Goal: Task Accomplishment & Management: Manage account settings

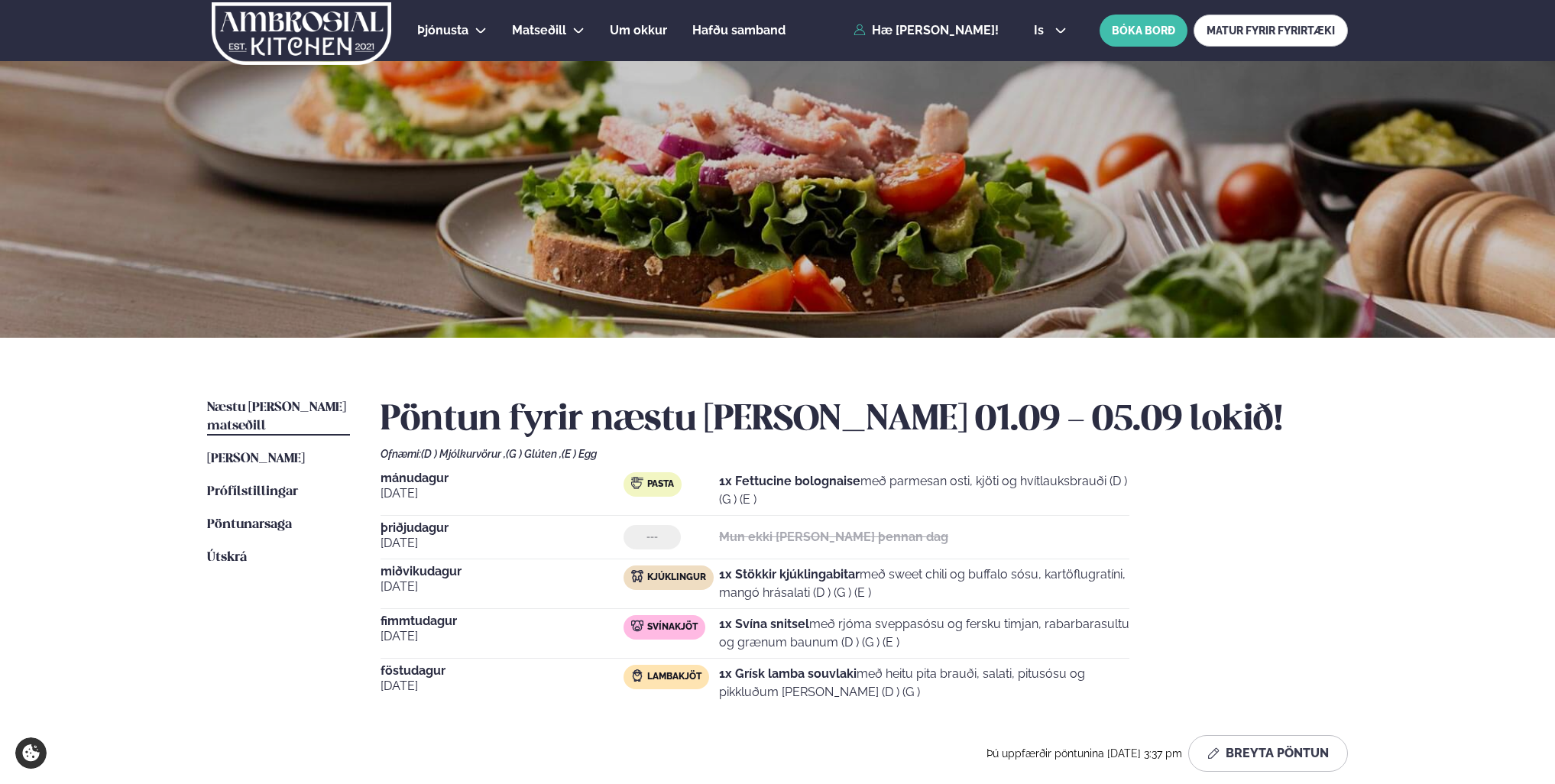
scroll to position [152, 0]
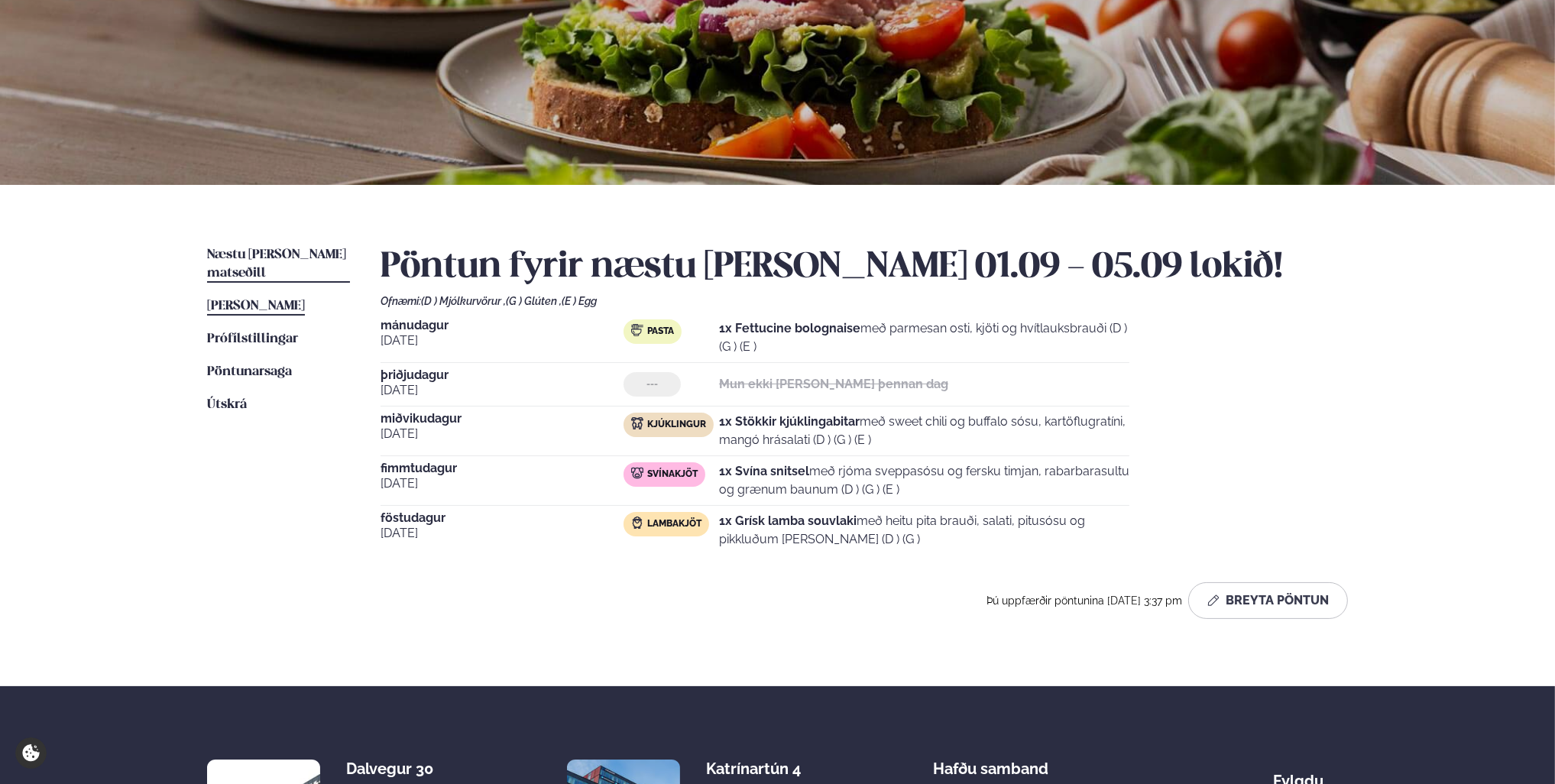
click at [297, 300] on span "[PERSON_NAME]" at bounding box center [255, 306] width 98 height 13
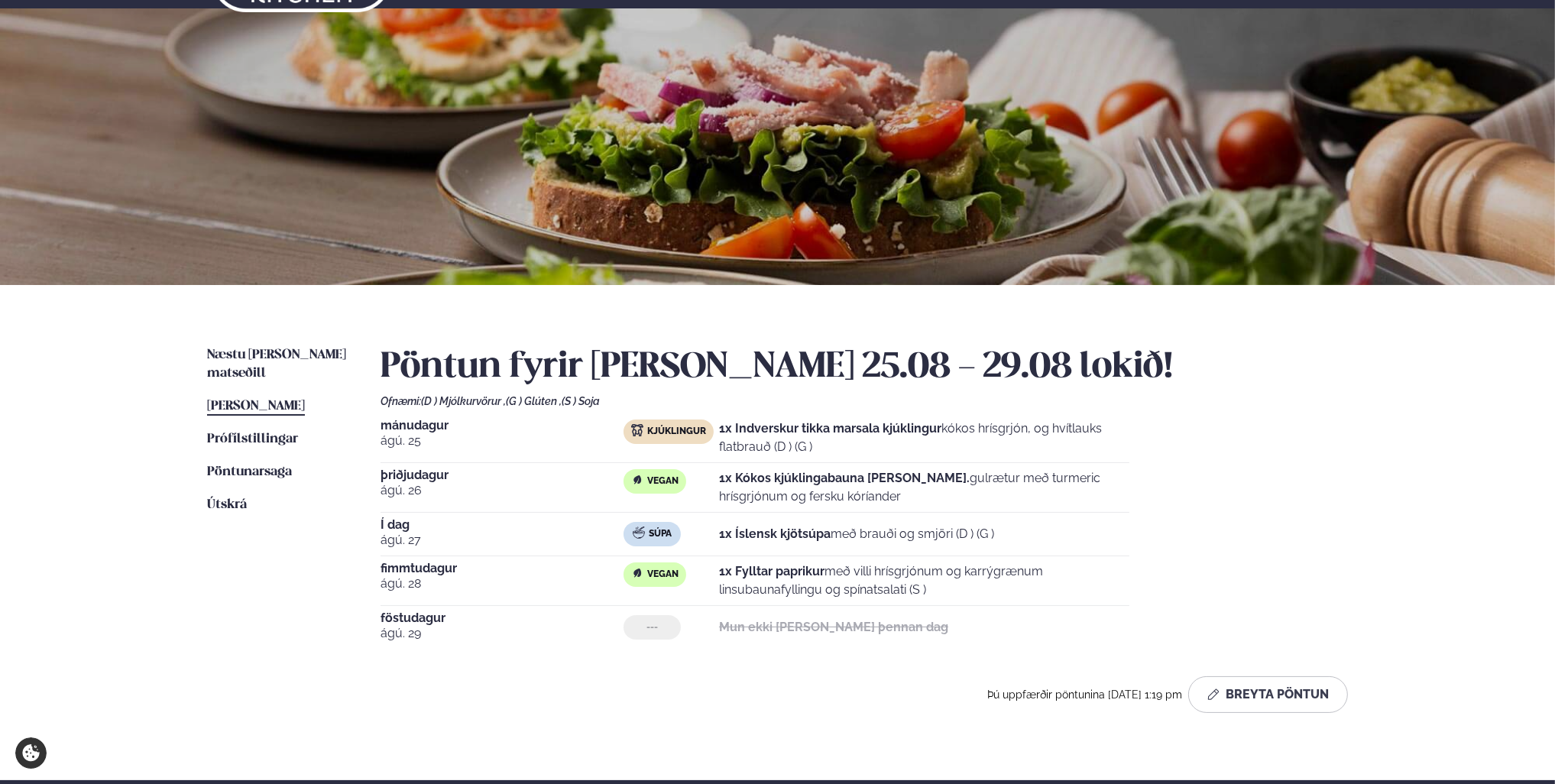
scroll to position [77, 0]
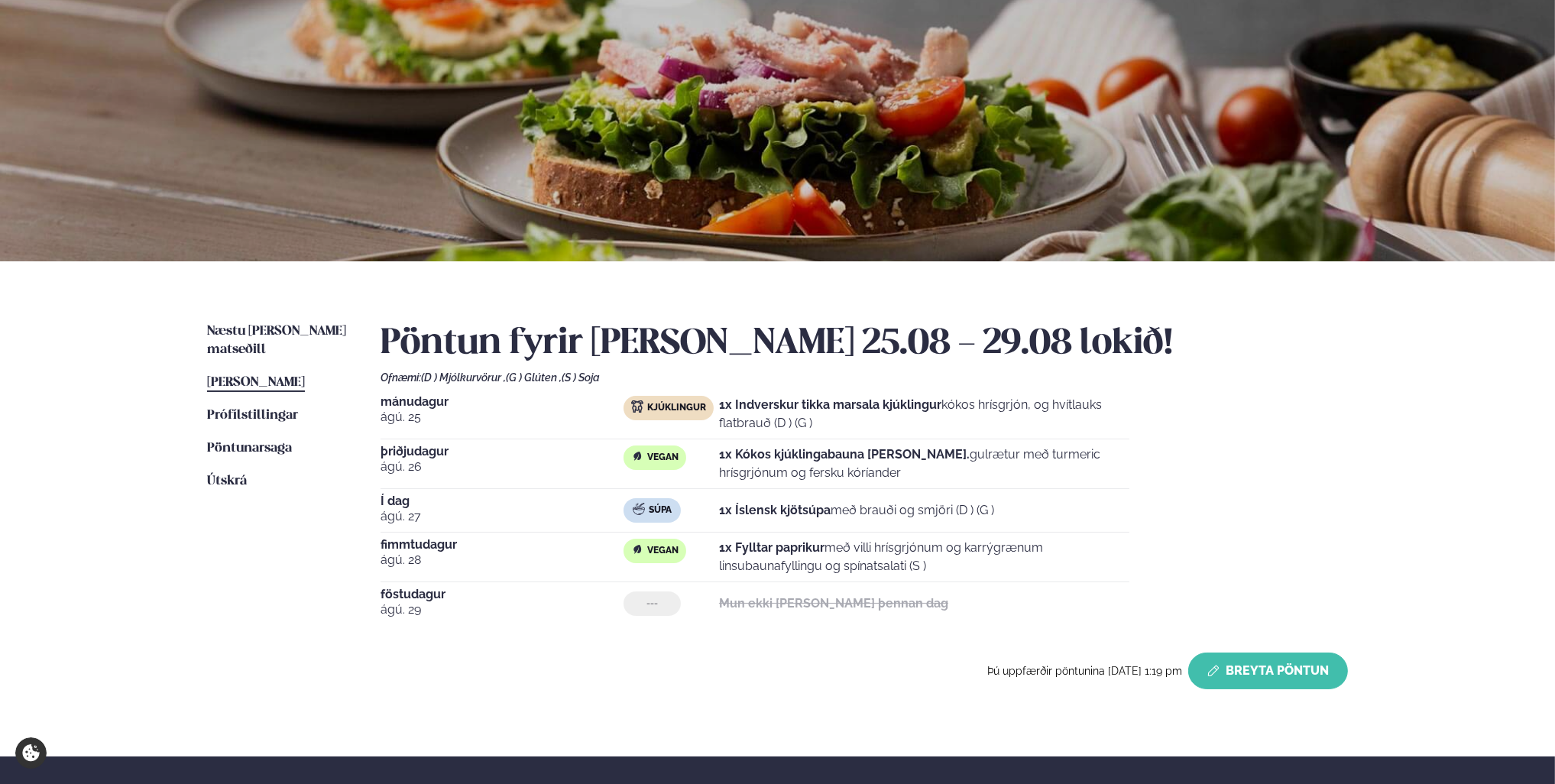
click at [1252, 668] on button "Breyta Pöntun" at bounding box center [1268, 671] width 159 height 37
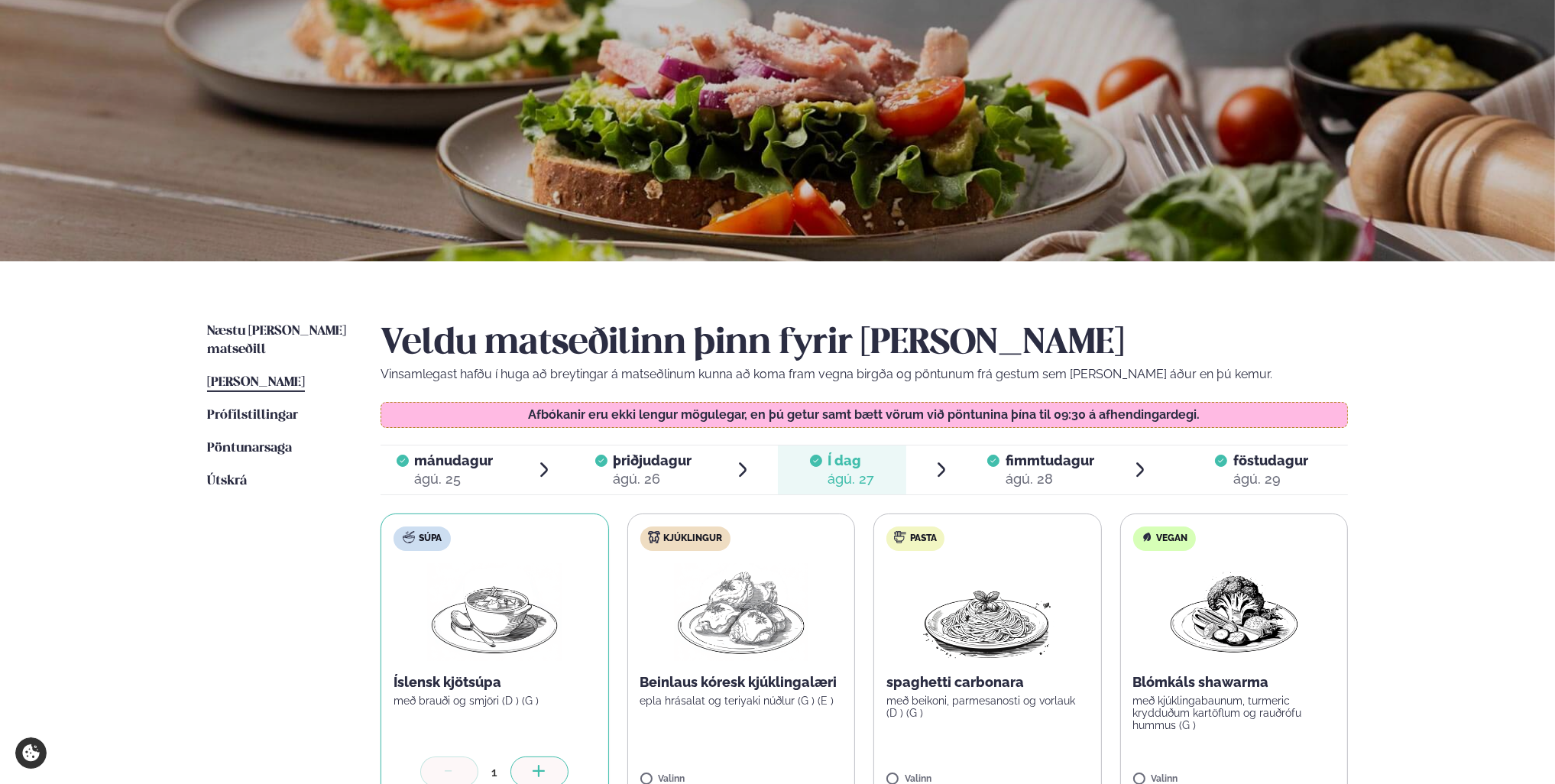
click at [1020, 470] on div "ágú. 28" at bounding box center [1050, 478] width 89 height 18
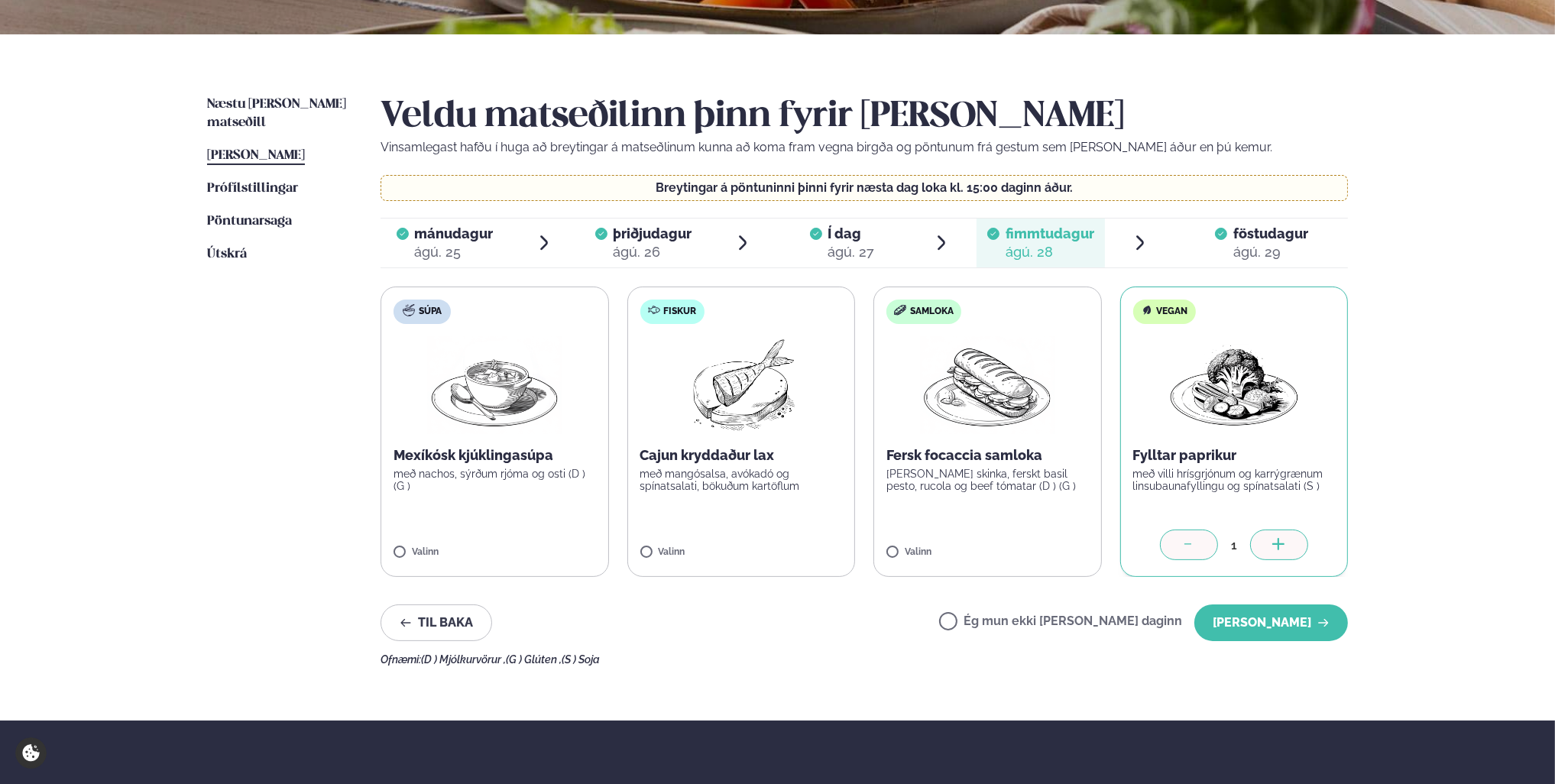
scroll to position [306, 0]
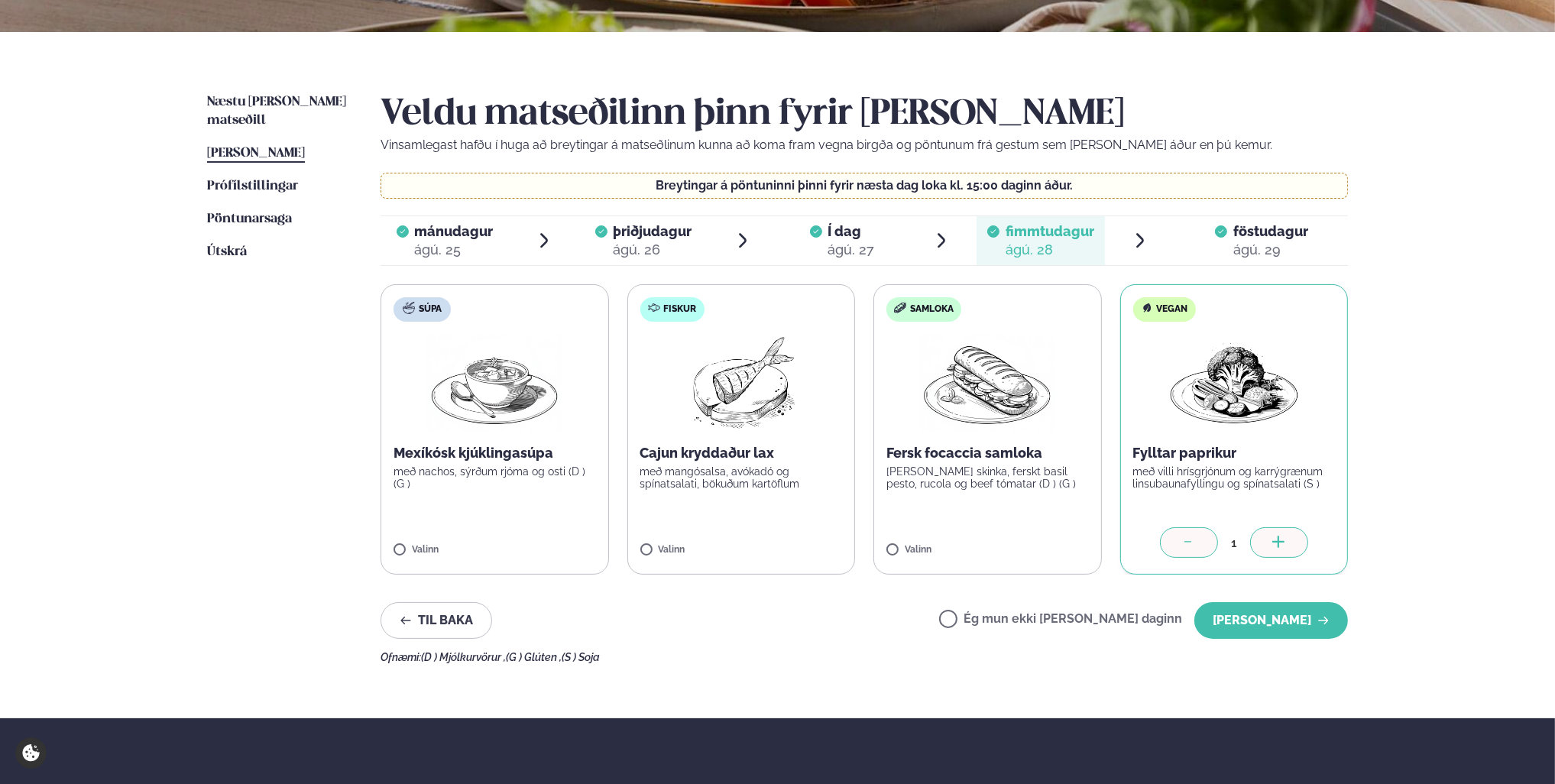
click at [1256, 237] on span "föstudagur" at bounding box center [1270, 231] width 75 height 16
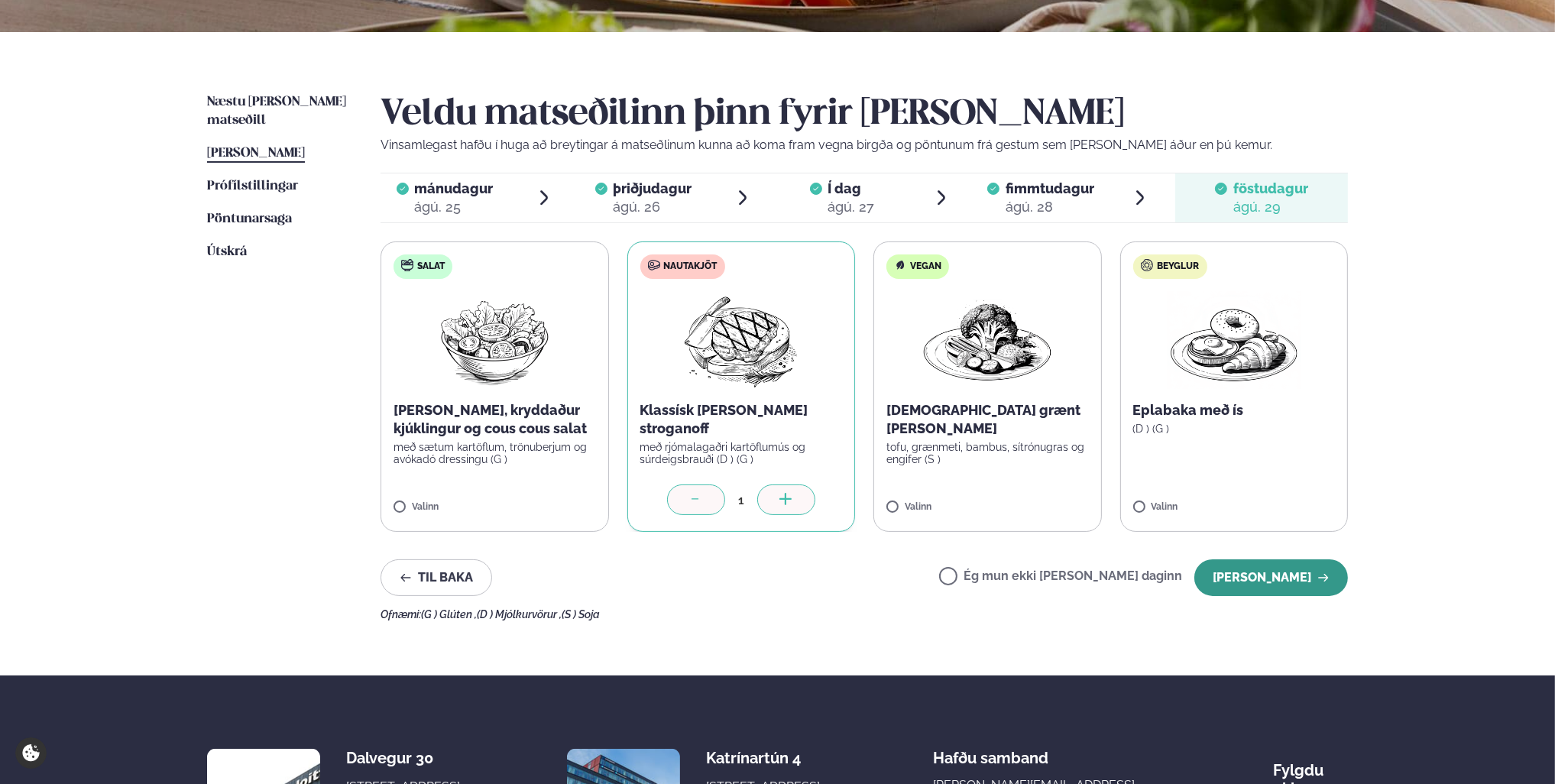
click at [1271, 580] on button "[PERSON_NAME]" at bounding box center [1271, 578] width 153 height 37
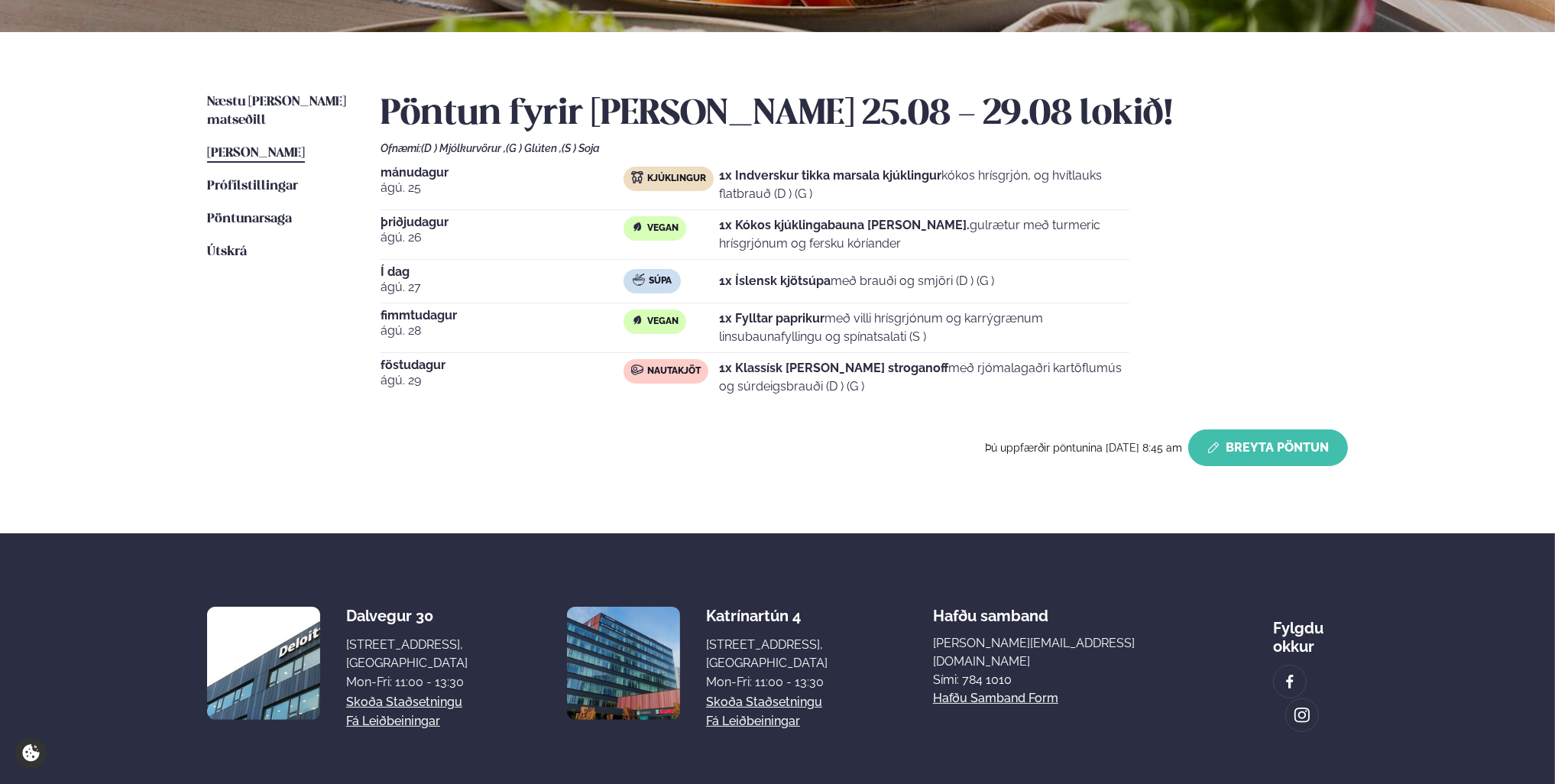
click at [1268, 455] on button "Breyta Pöntun" at bounding box center [1268, 448] width 159 height 37
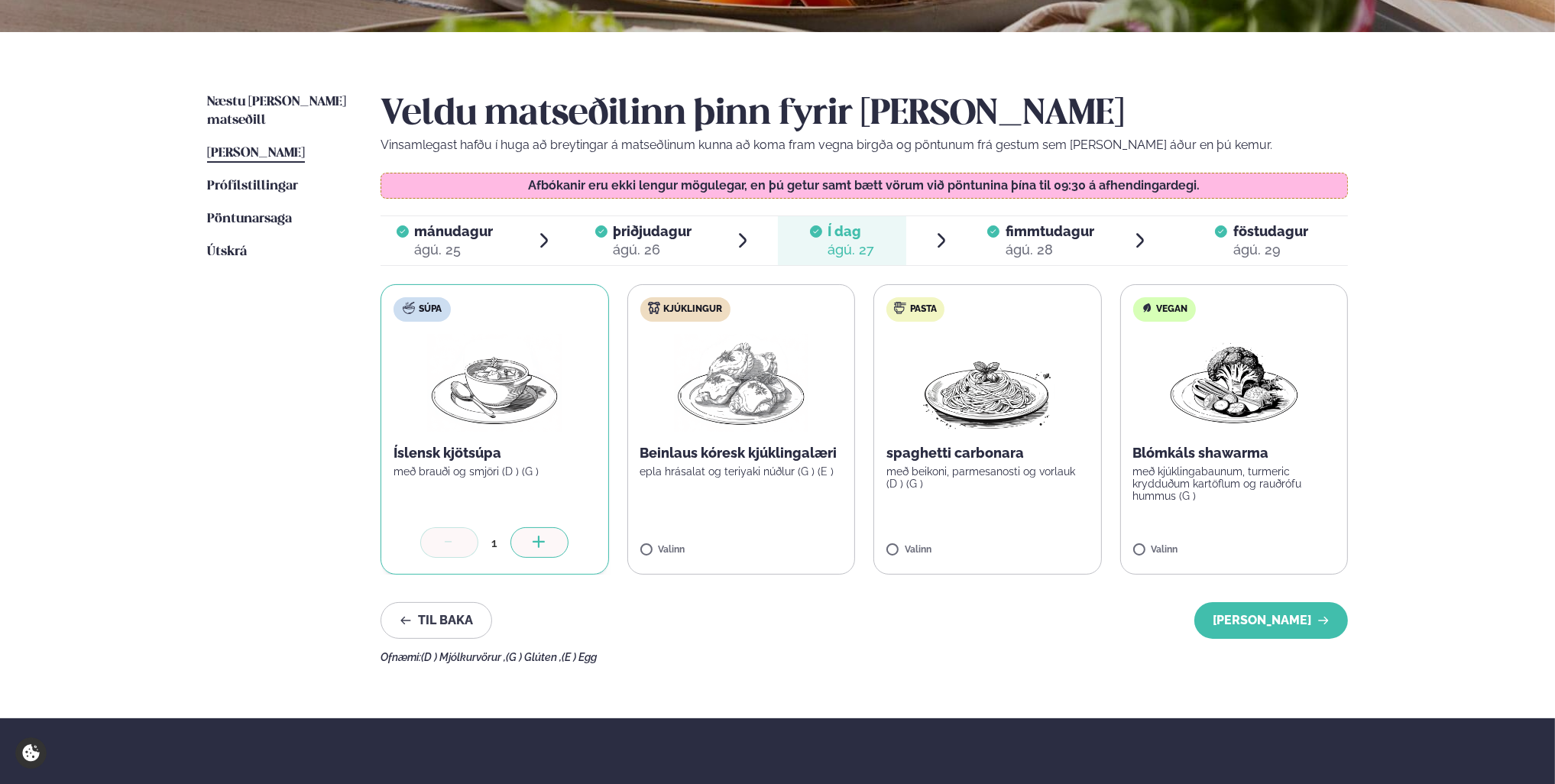
click at [1053, 243] on div "ágú. 28" at bounding box center [1050, 249] width 89 height 18
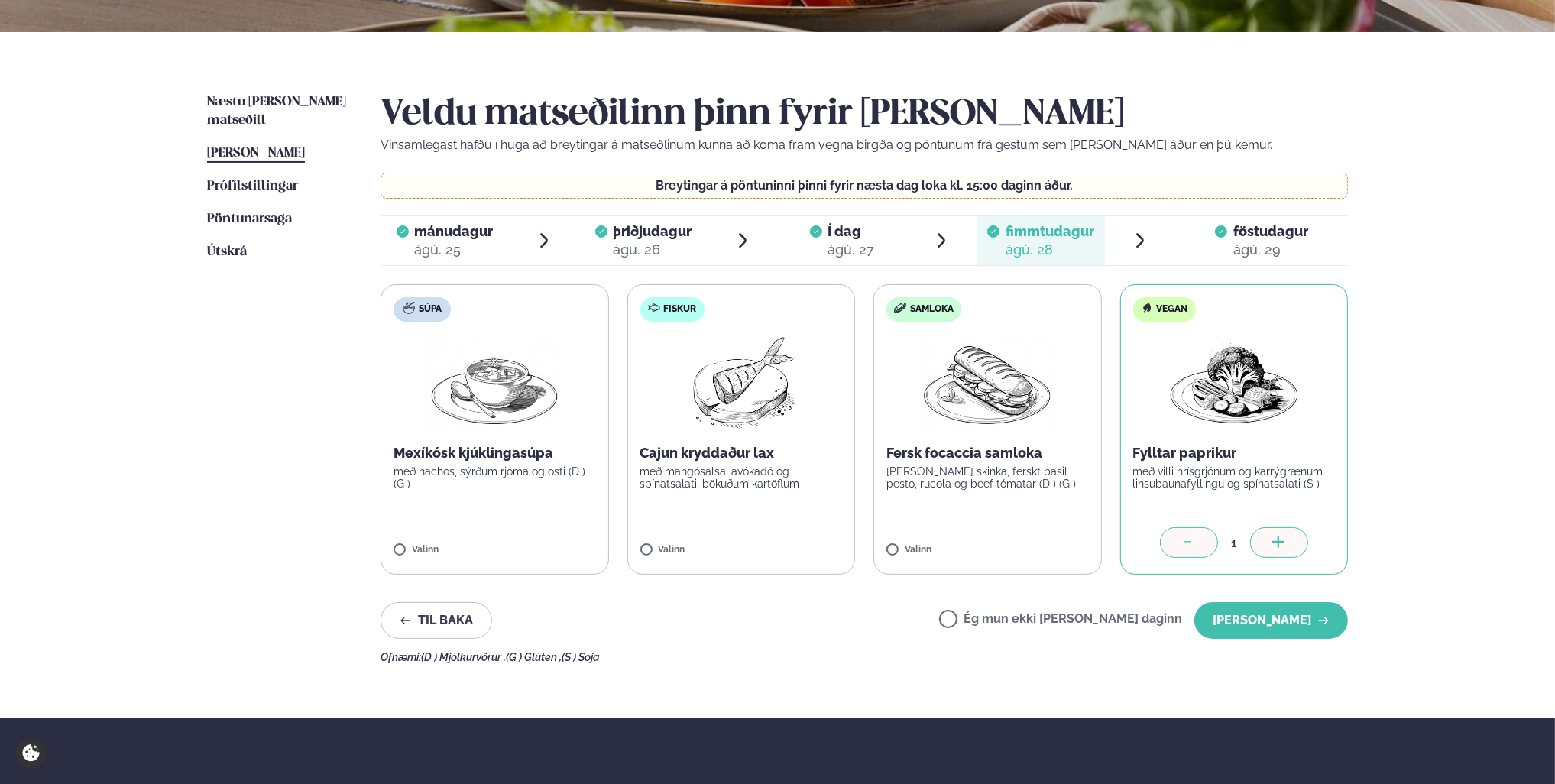
click at [1001, 618] on label "Ég mun ekki [PERSON_NAME] daginn" at bounding box center [1061, 621] width 243 height 16
click at [1275, 627] on button "[PERSON_NAME]" at bounding box center [1271, 621] width 153 height 37
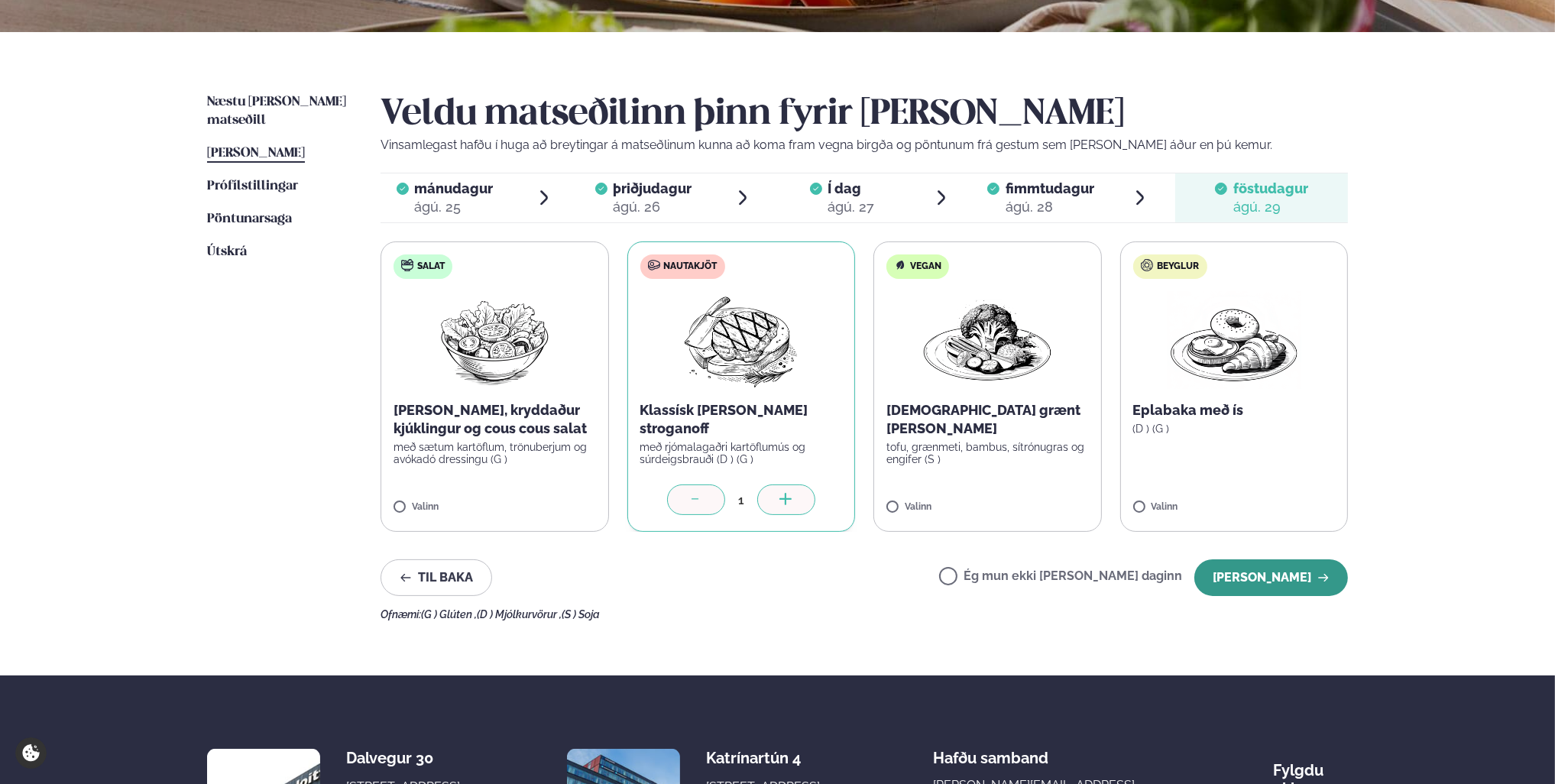
click at [1266, 576] on button "[PERSON_NAME]" at bounding box center [1271, 578] width 153 height 37
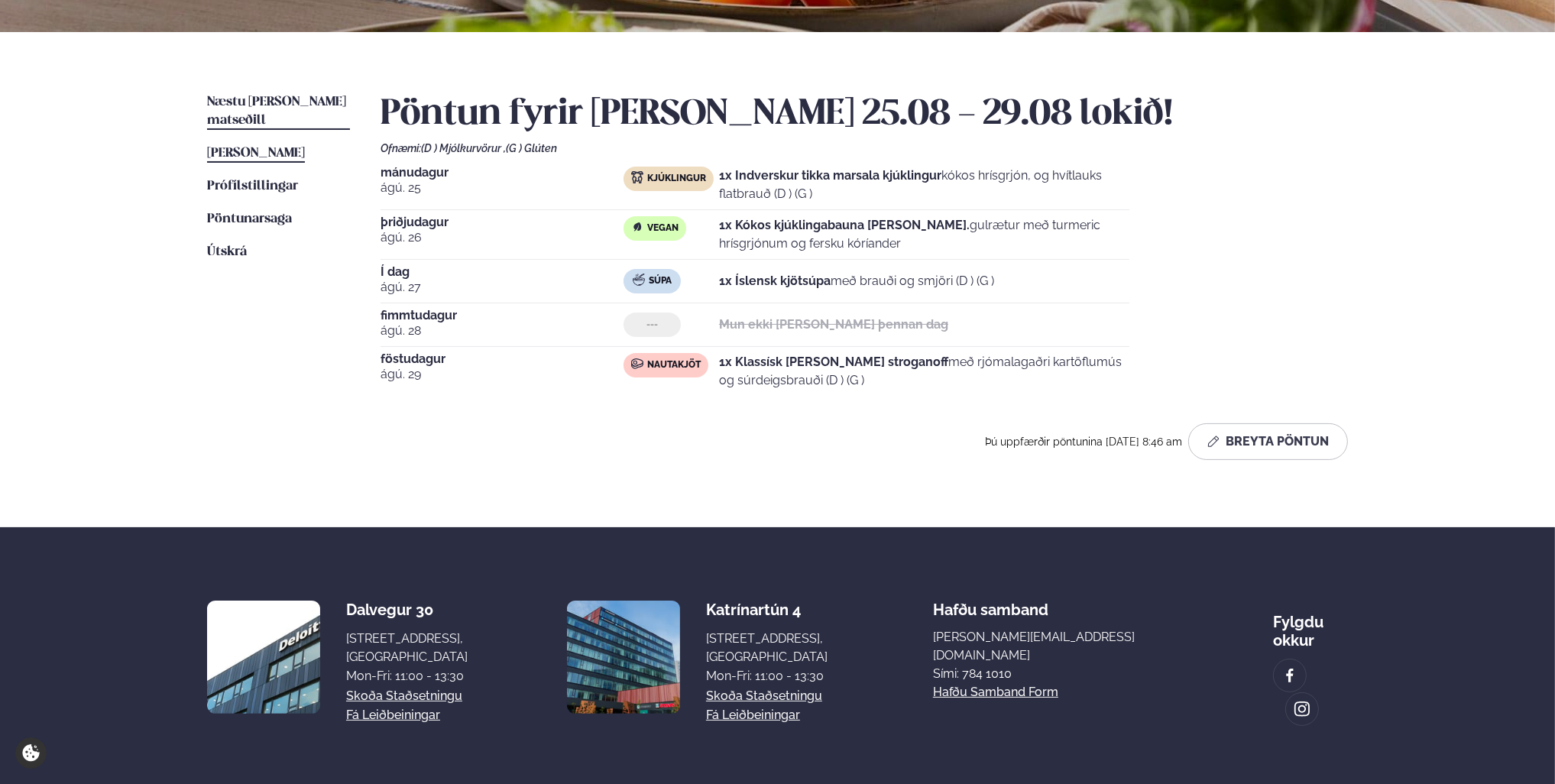
click at [292, 101] on span "Næstu [PERSON_NAME] matseðill" at bounding box center [277, 111] width 139 height 32
